Goal: Navigation & Orientation: Find specific page/section

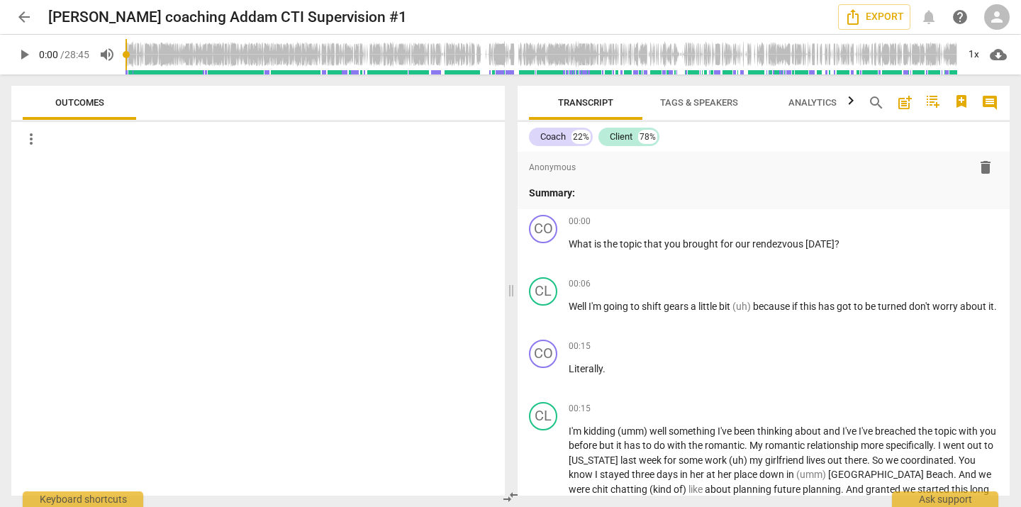
click at [852, 105] on icon "button" at bounding box center [850, 100] width 17 height 17
click at [524, 104] on icon "button" at bounding box center [522, 100] width 5 height 9
click at [808, 103] on span "Analytics" at bounding box center [812, 102] width 48 height 11
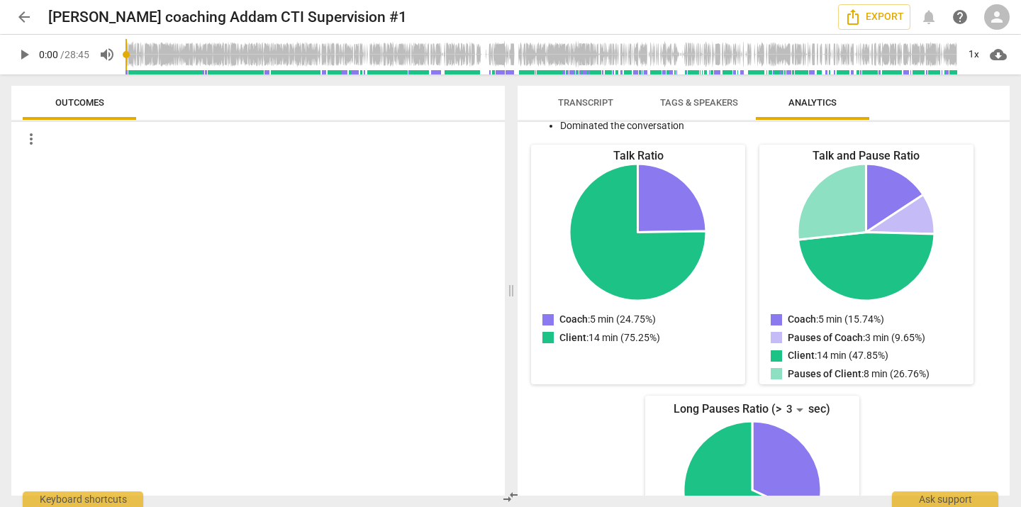
scroll to position [142, 0]
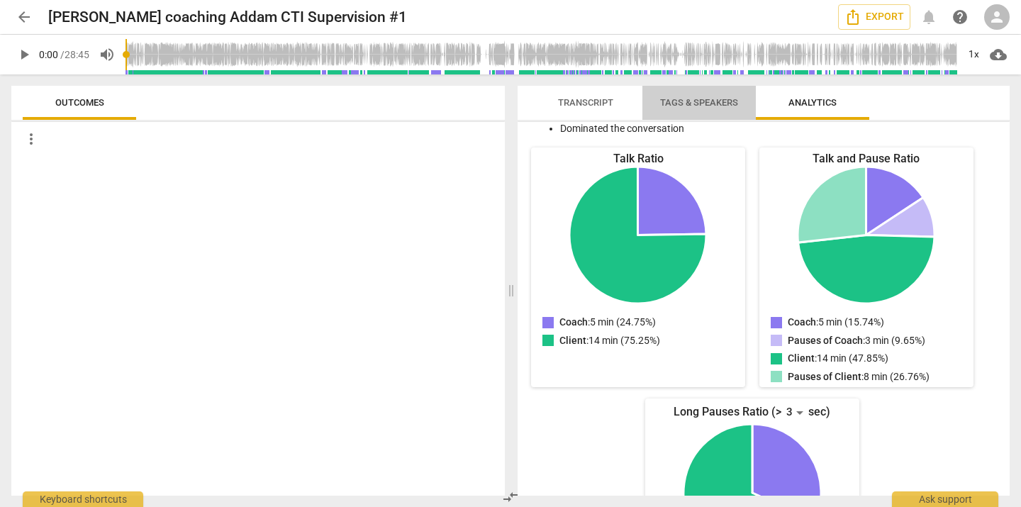
click at [712, 101] on span "Tags & Speakers" at bounding box center [699, 102] width 78 height 11
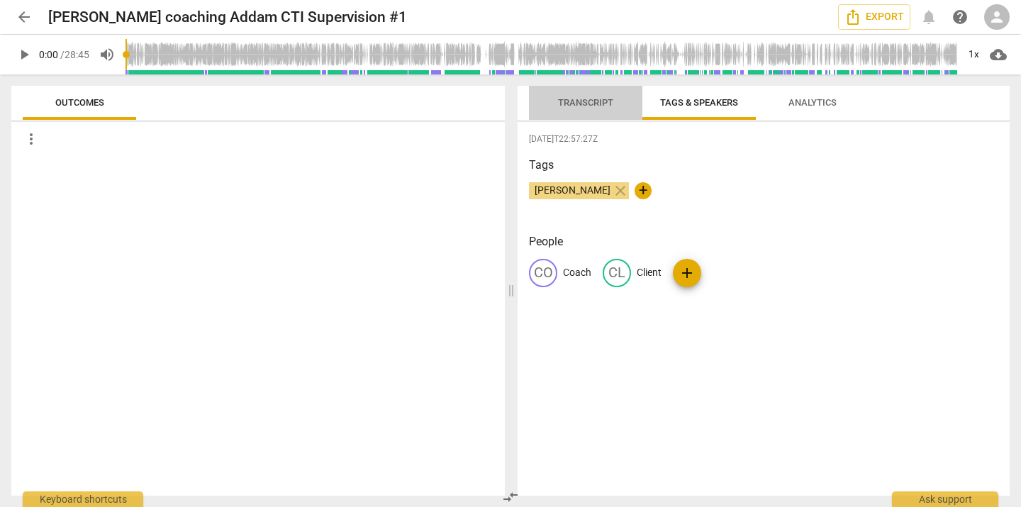
click at [583, 103] on span "Transcript" at bounding box center [585, 102] width 55 height 11
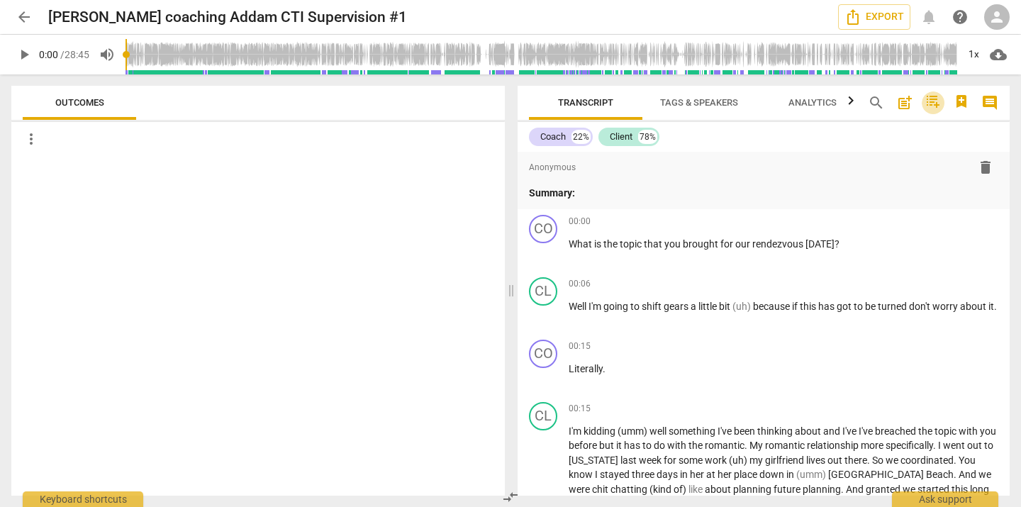
click at [932, 103] on icon "button" at bounding box center [932, 102] width 13 height 12
click at [945, 90] on div at bounding box center [510, 253] width 1021 height 507
click at [962, 103] on icon "button" at bounding box center [961, 101] width 10 height 13
click at [988, 87] on div at bounding box center [510, 253] width 1021 height 507
click at [990, 101] on span "comment" at bounding box center [989, 102] width 17 height 17
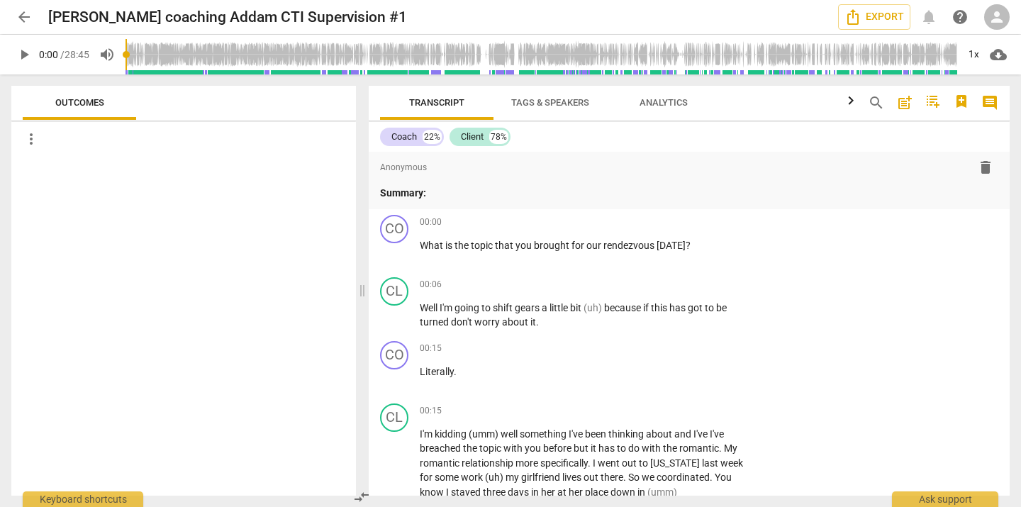
click at [176, 237] on div at bounding box center [183, 325] width 344 height 339
click at [33, 141] on span "more_vert" at bounding box center [31, 138] width 17 height 17
click at [26, 16] on div at bounding box center [510, 253] width 1021 height 507
click at [23, 18] on span "arrow_back" at bounding box center [24, 17] width 17 height 17
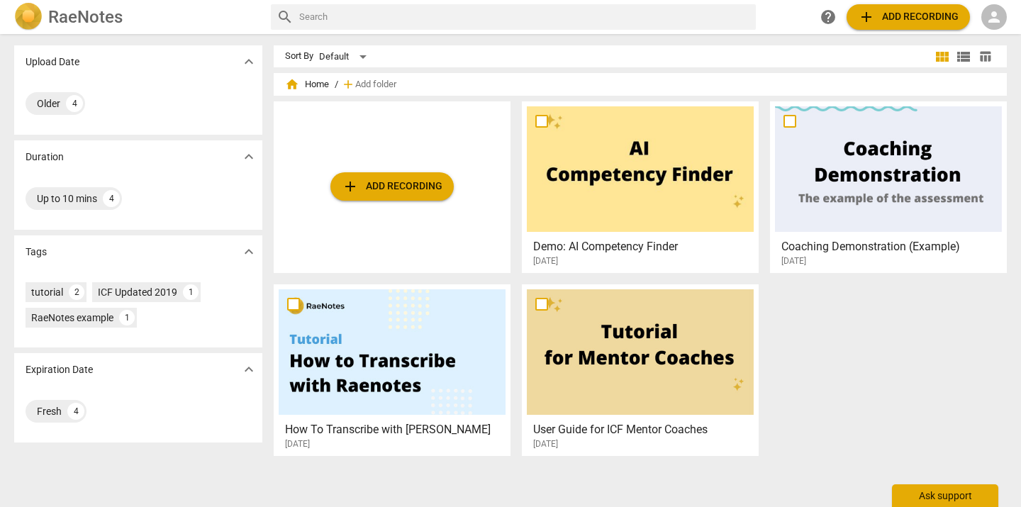
click at [947, 500] on div "Ask support" at bounding box center [945, 495] width 106 height 23
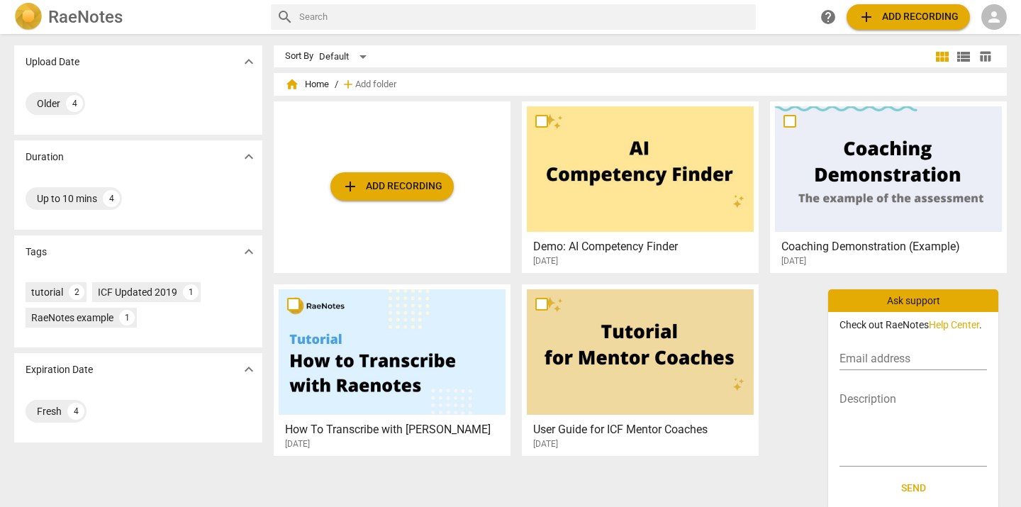
click at [782, 412] on div "add Add recording Demo: AI Competency Finder [DATE] Coaching Demonstration (Exa…" at bounding box center [646, 284] width 744 height 366
